Goal: Transaction & Acquisition: Download file/media

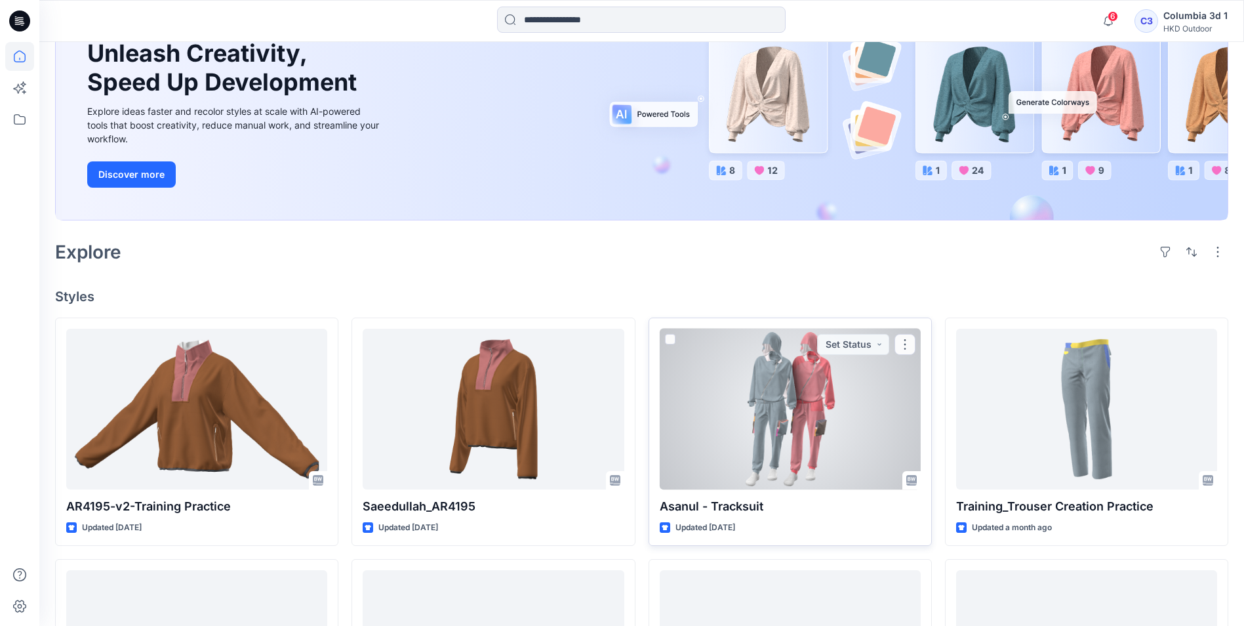
scroll to position [197, 0]
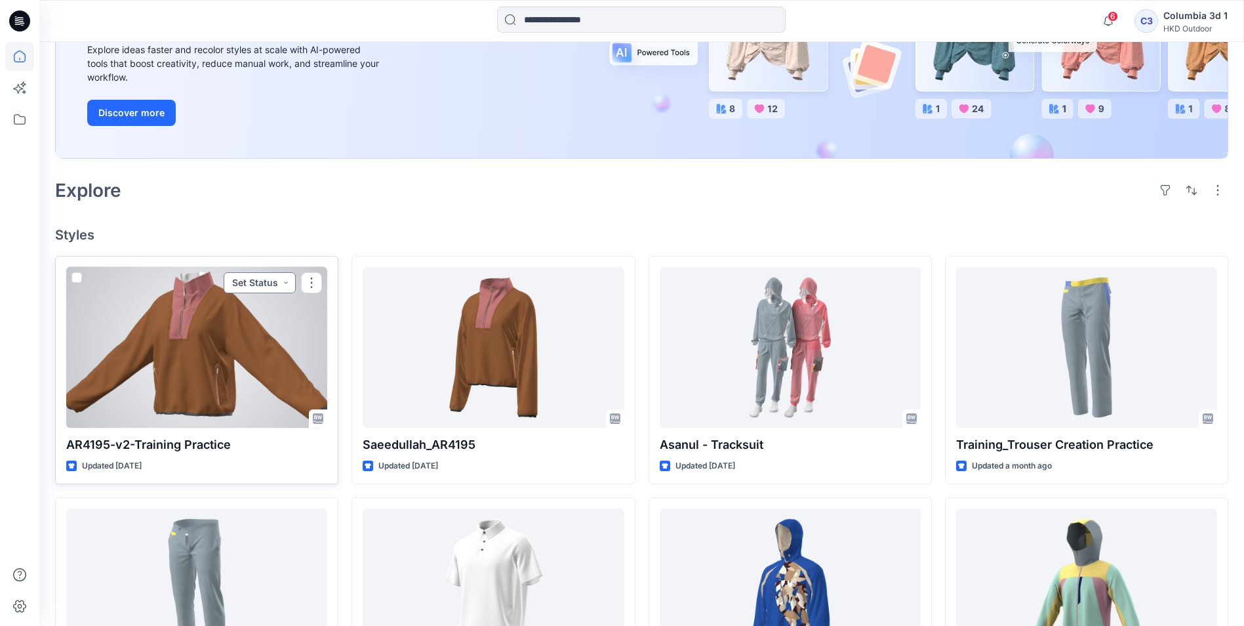
click at [281, 279] on button "Set Status" at bounding box center [260, 282] width 72 height 21
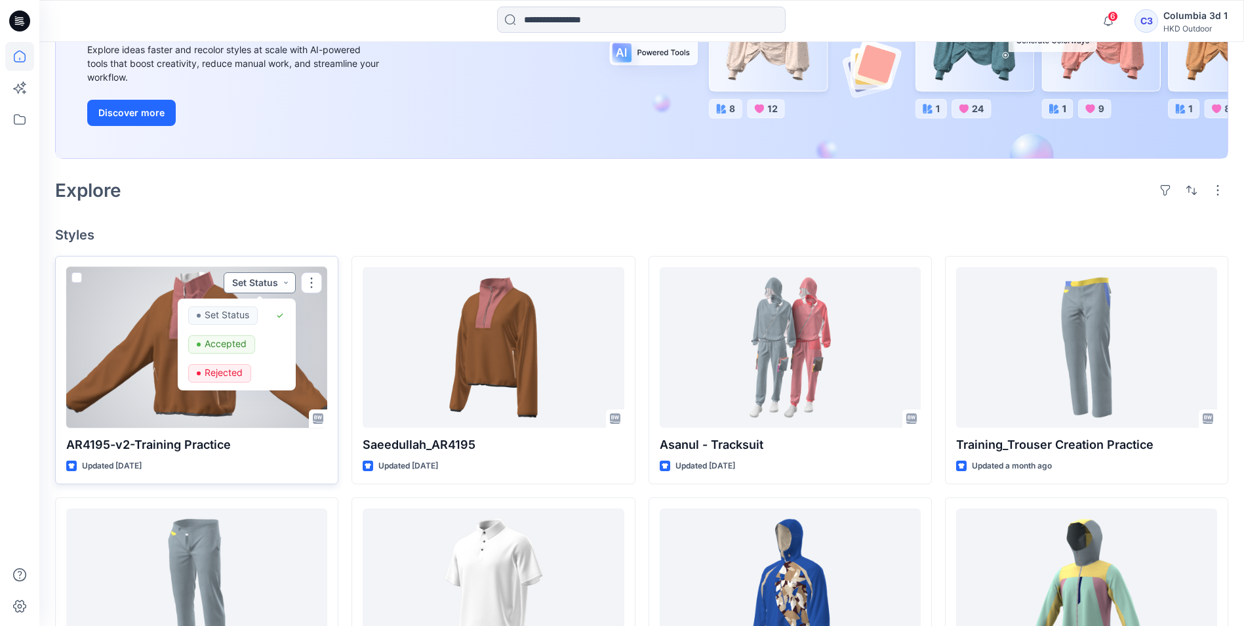
click at [281, 279] on button "Set Status" at bounding box center [260, 282] width 72 height 21
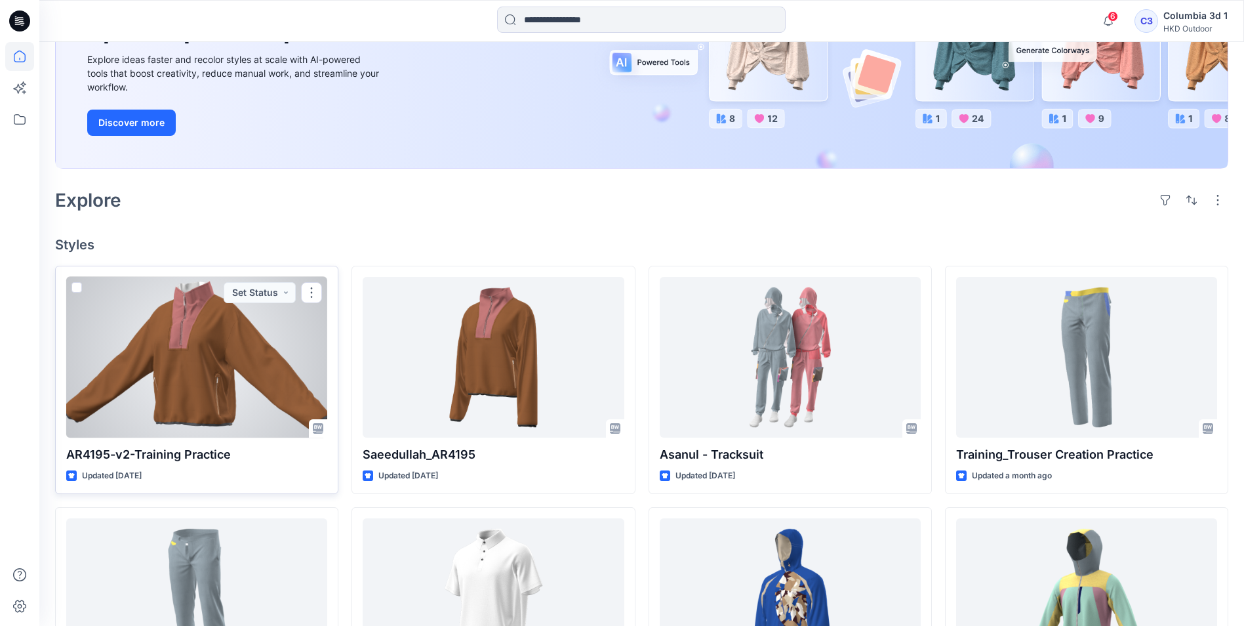
scroll to position [181, 0]
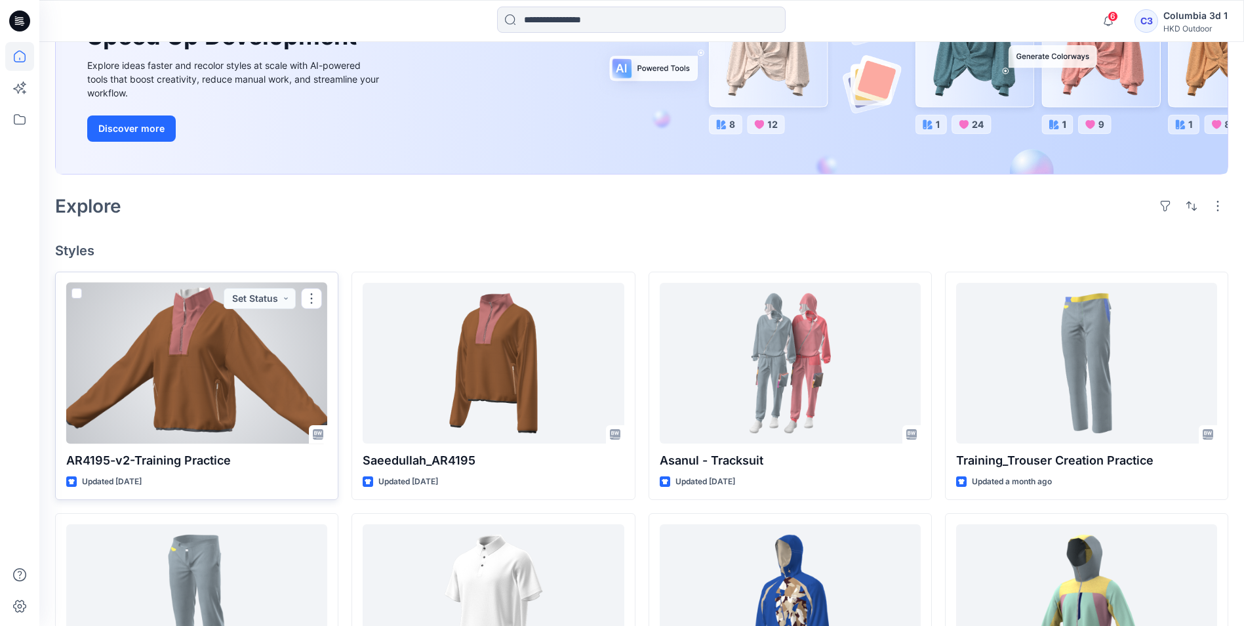
click at [115, 384] on div at bounding box center [196, 363] width 261 height 161
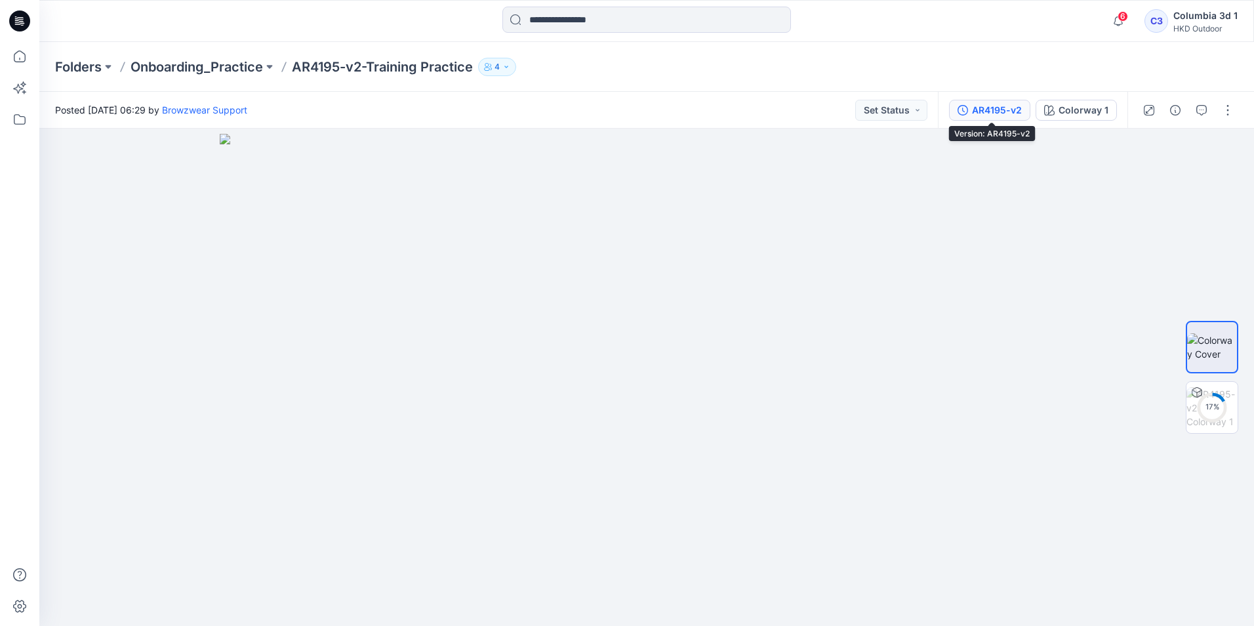
click at [992, 111] on div "AR4195-v2" at bounding box center [997, 110] width 50 height 14
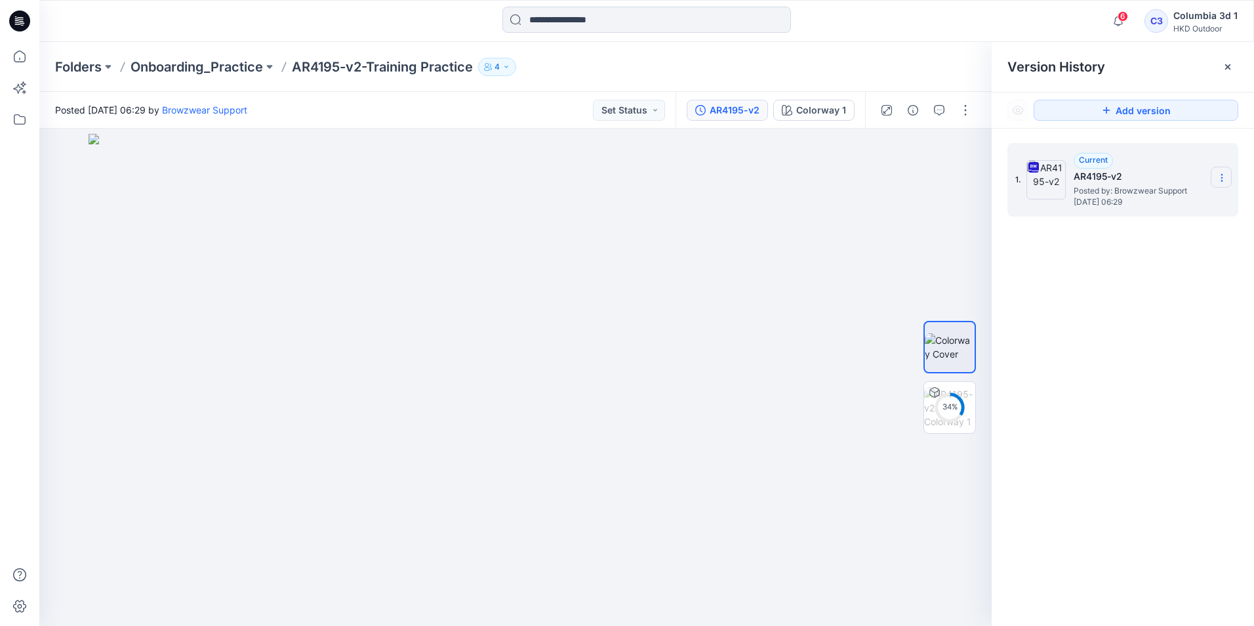
click at [1224, 172] on section at bounding box center [1221, 177] width 21 height 21
click at [1171, 201] on span "Download Source BW File" at bounding box center [1155, 203] width 110 height 16
